Goal: Entertainment & Leisure: Consume media (video, audio)

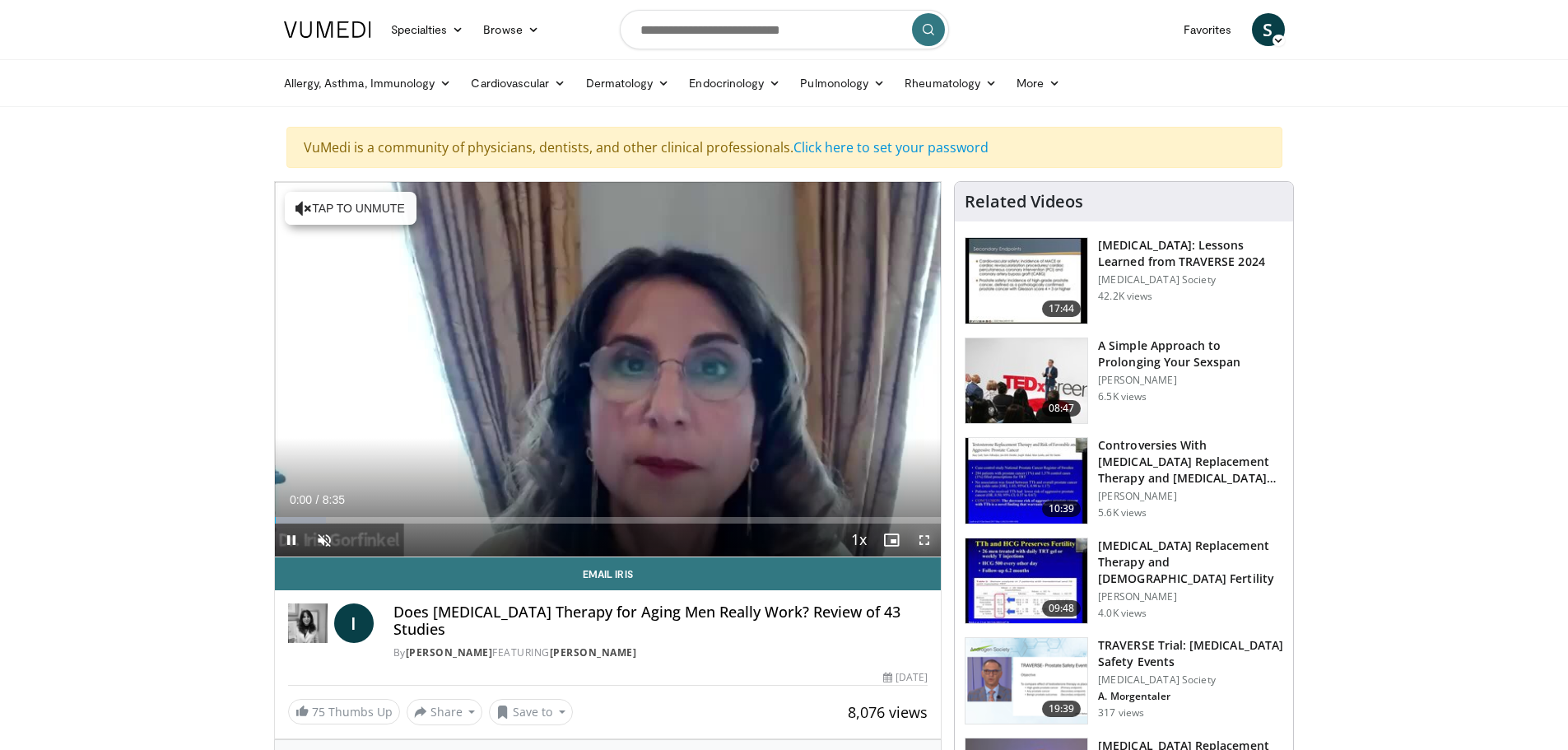
click at [926, 541] on span "Video Player" at bounding box center [924, 540] width 33 height 33
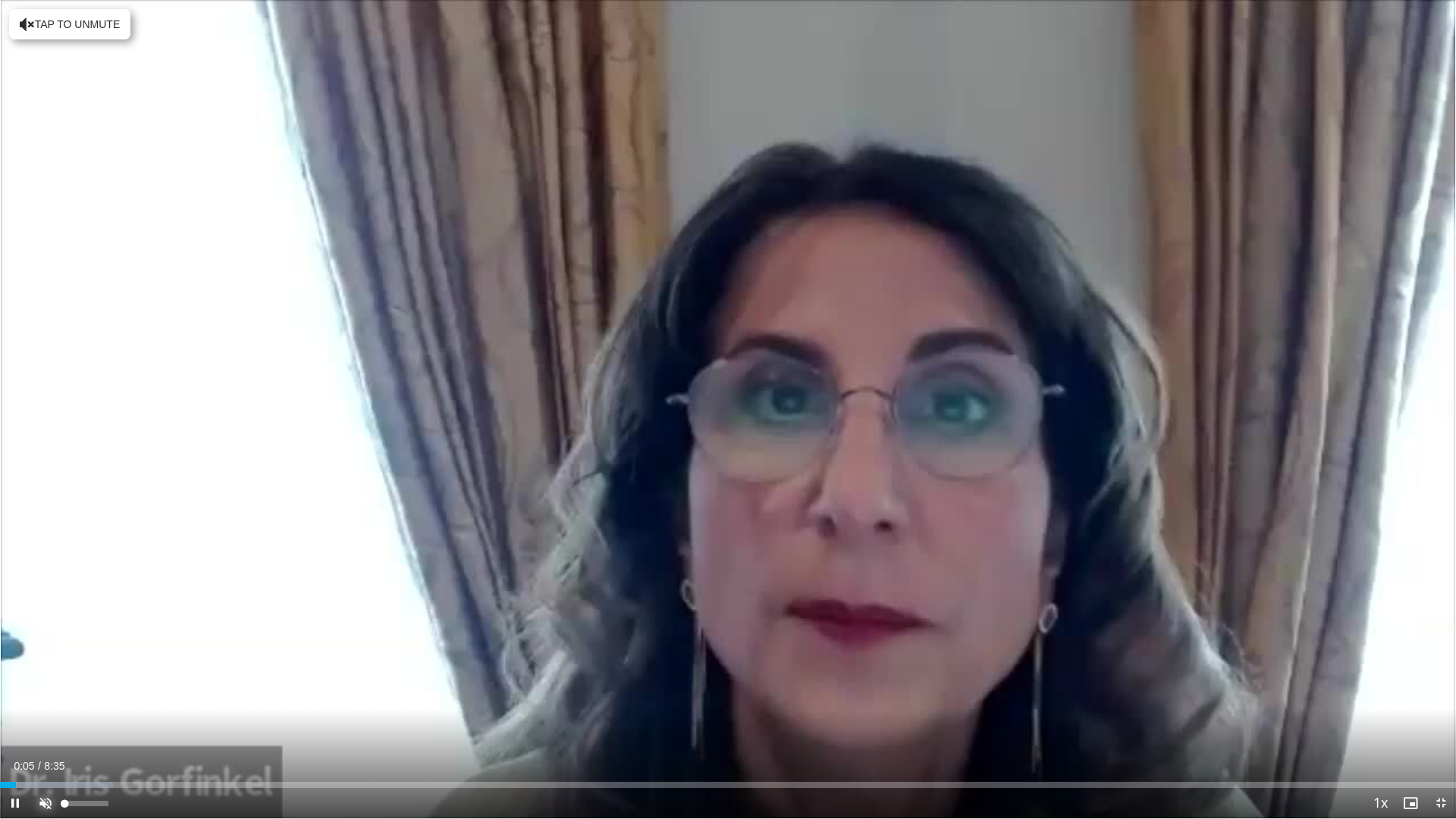
click at [44, 690] on span "Video Player" at bounding box center [46, 803] width 31 height 31
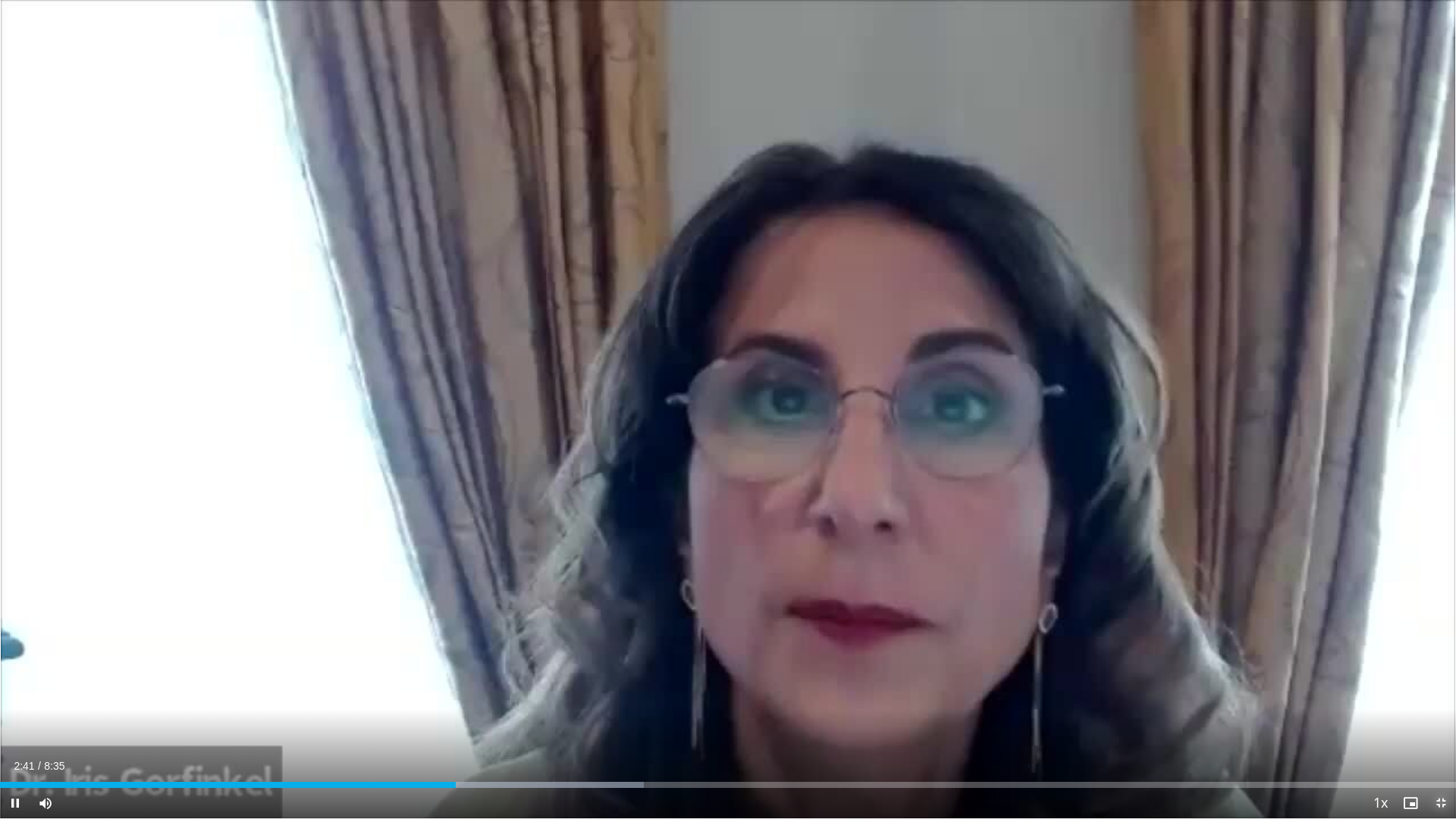
click at [1437, 690] on span "Video Player" at bounding box center [1442, 803] width 31 height 31
